Goal: Leave review/rating

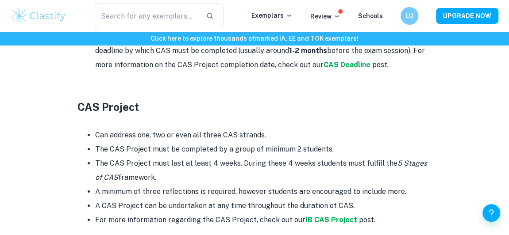
scroll to position [1643, 0]
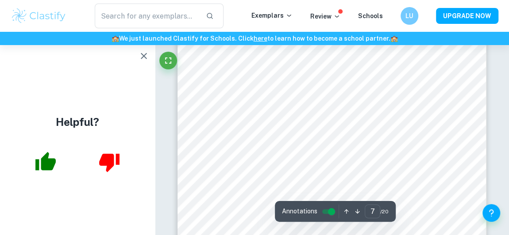
scroll to position [2919, 0]
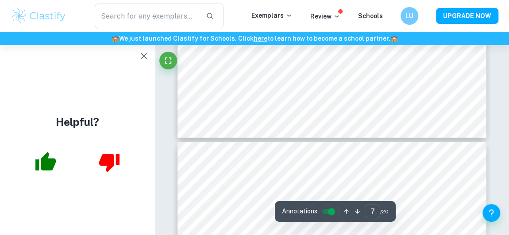
type input "8"
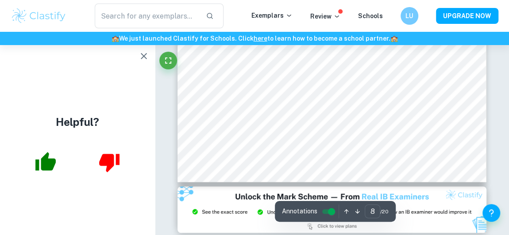
scroll to position [3493, 0]
